Goal: Find specific page/section: Find specific page/section

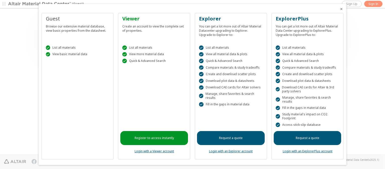
click at [339, 9] on icon "Close" at bounding box center [341, 9] width 4 height 4
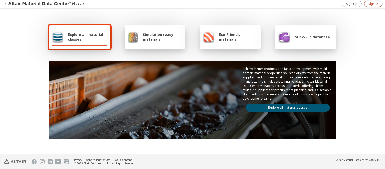
click at [373, 4] on span "Sign In" at bounding box center [373, 4] width 10 height 4
click at [309, 37] on span "Stick-Slip database" at bounding box center [311, 37] width 35 height 5
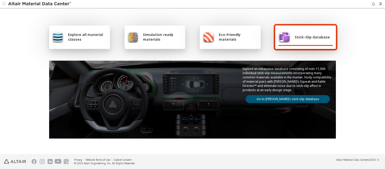
click at [285, 98] on link "Go to Altair’s stick-slip database" at bounding box center [287, 99] width 84 height 8
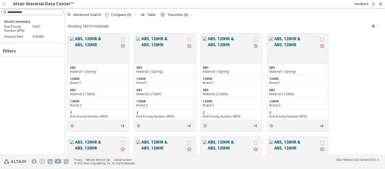
scroll to position [120, 315]
